Goal: Ask a question

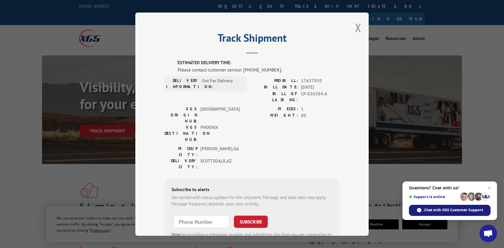
click at [432, 212] on span "Chat with XGS Customer Support" at bounding box center [453, 209] width 59 height 5
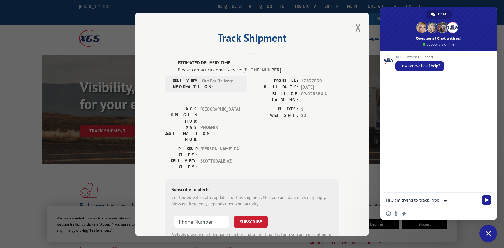
paste textarea "17637030"
type textarea "Hi I am trying to track Probill #17637030"
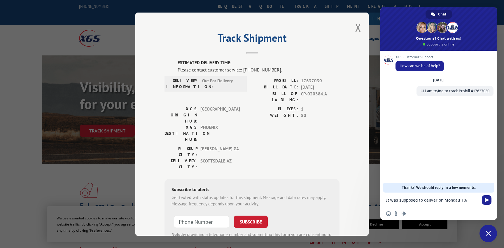
type textarea "It was supposed to deliver on Mondau 10/6"
type textarea "[DATE]*"
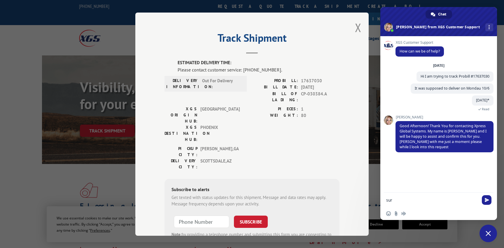
type textarea "sure"
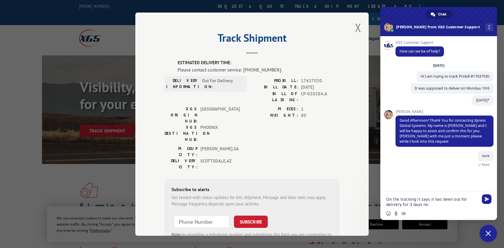
type textarea "On the tracking it says it has been out for delivery for 3 days now"
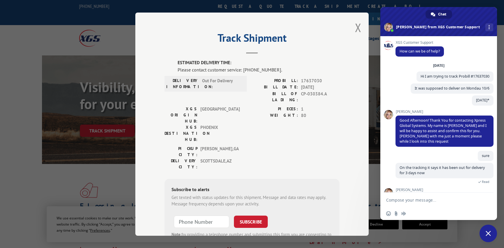
scroll to position [25, 0]
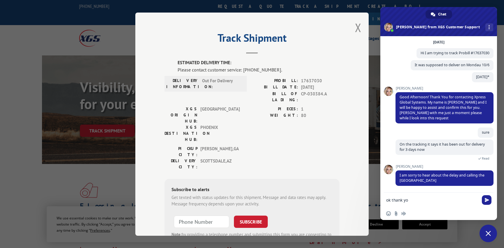
type textarea "ok thank you"
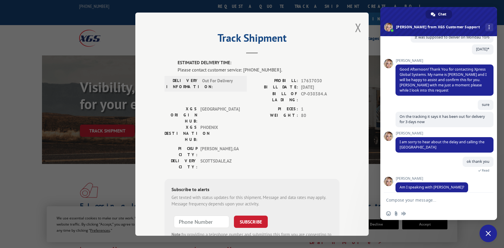
scroll to position [60, 0]
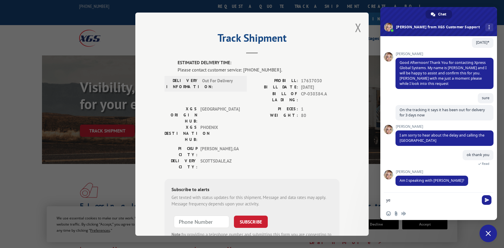
type textarea "yes"
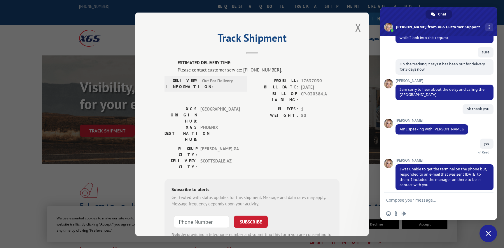
scroll to position [111, 0]
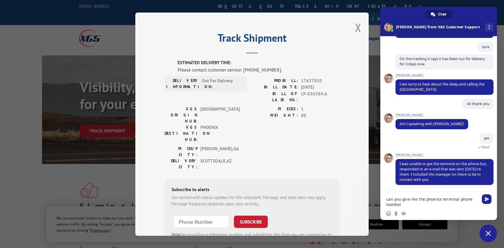
type textarea "can you give me the phoenix terminal phone number?"
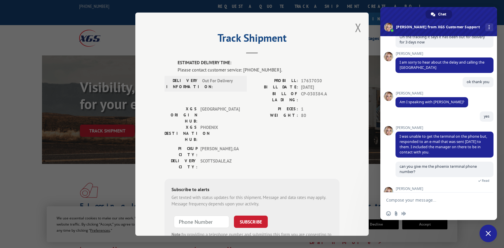
scroll to position [151, 0]
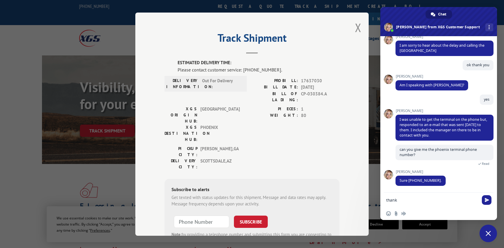
type textarea "thanks"
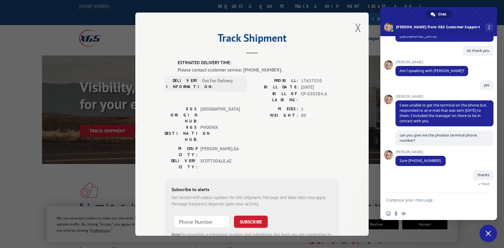
scroll to position [225, 0]
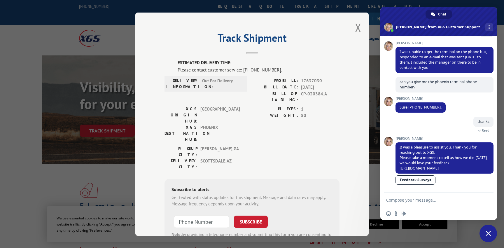
click at [487, 232] on span "Close chat" at bounding box center [488, 233] width 5 height 5
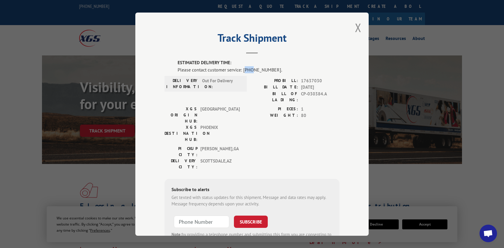
drag, startPoint x: 245, startPoint y: 69, endPoint x: 251, endPoint y: 70, distance: 6.9
click at [252, 70] on div "Please contact customer service: [PHONE_NUMBER]." at bounding box center [259, 69] width 162 height 7
click at [282, 80] on label "PROBILL:" at bounding box center [275, 80] width 46 height 7
